Goal: Transaction & Acquisition: Book appointment/travel/reservation

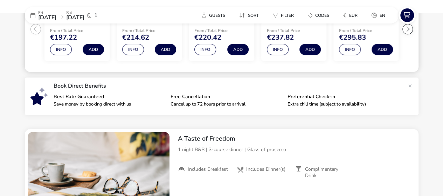
scroll to position [262, 0]
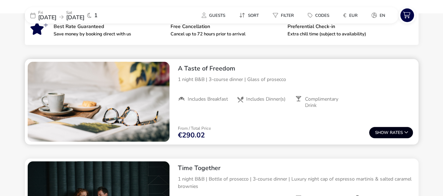
click at [385, 131] on span "Show" at bounding box center [382, 132] width 15 height 5
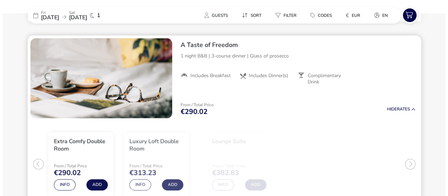
scroll to position [321, 0]
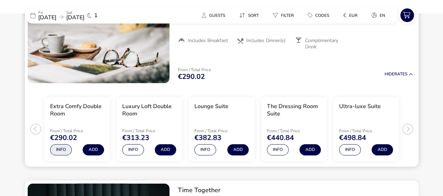
click at [57, 150] on button "Info" at bounding box center [61, 149] width 22 height 11
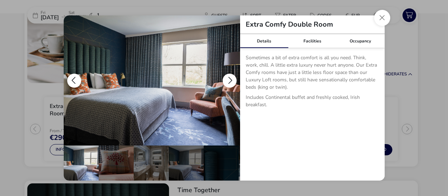
click at [228, 82] on button "details" at bounding box center [230, 81] width 14 height 14
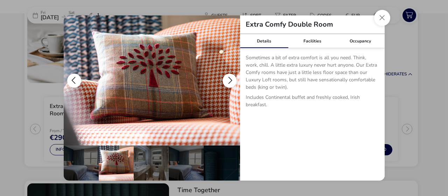
click at [228, 82] on button "details" at bounding box center [230, 81] width 14 height 14
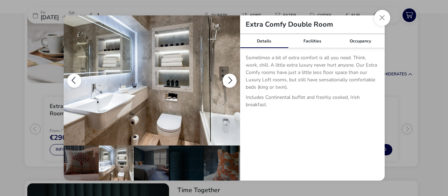
click at [228, 82] on button "details" at bounding box center [230, 81] width 14 height 14
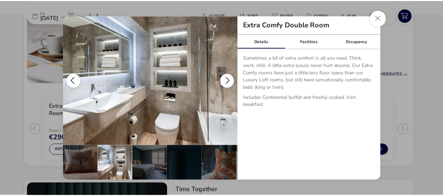
scroll to position [0, 68]
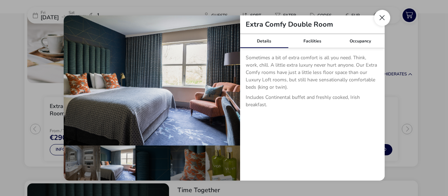
click at [381, 18] on button "Close dialog" at bounding box center [382, 18] width 16 height 16
